Goal: Information Seeking & Learning: Compare options

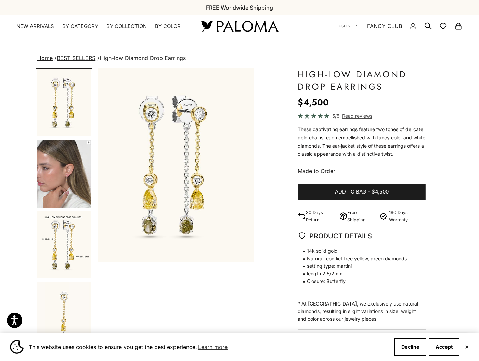
drag, startPoint x: 0, startPoint y: 0, endPoint x: 78, endPoint y: 99, distance: 126.2
click at [78, 99] on img "Go to item 1" at bounding box center [64, 102] width 55 height 67
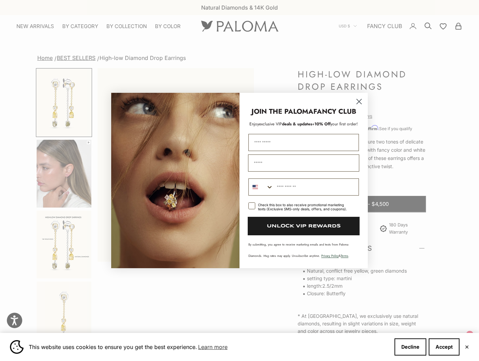
click at [361, 104] on circle "Close dialog" at bounding box center [359, 101] width 11 height 11
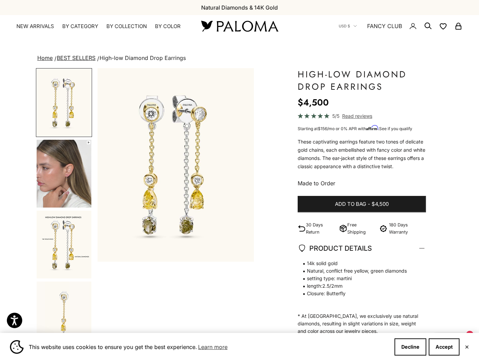
scroll to position [2, 0]
click at [41, 173] on img "Go to item 2" at bounding box center [64, 173] width 55 height 68
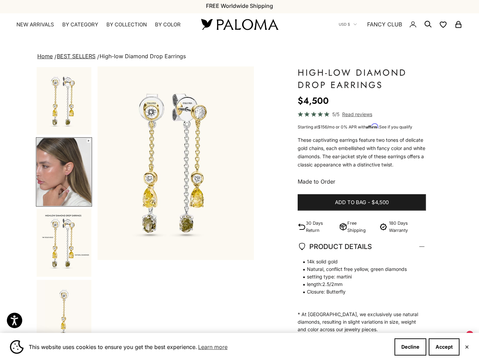
scroll to position [3, 0]
